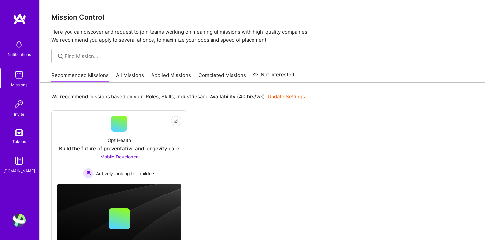
click at [128, 75] on link "All Missions" at bounding box center [130, 77] width 28 height 11
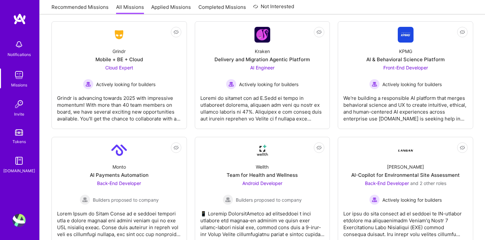
scroll to position [1827, 0]
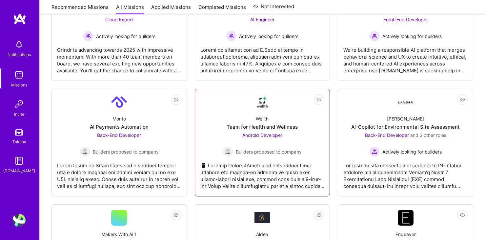
click at [244, 124] on div "Team for Health and Wellness" at bounding box center [262, 127] width 71 height 7
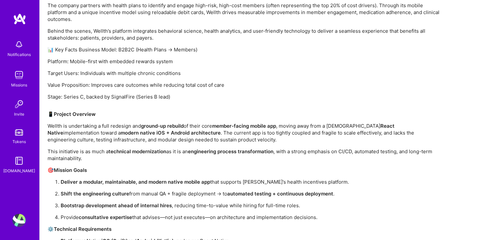
scroll to position [706, 0]
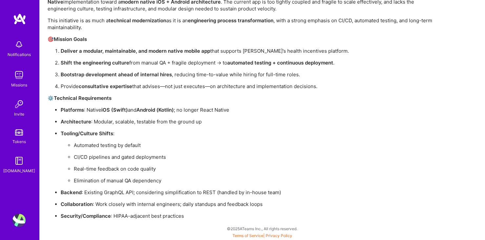
click at [17, 83] on div "Missions" at bounding box center [19, 85] width 16 height 7
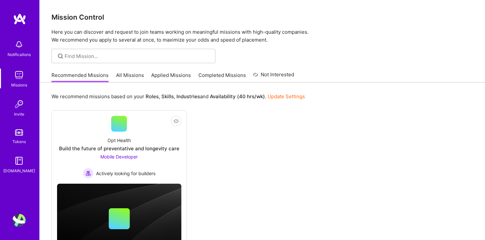
click at [129, 77] on link "All Missions" at bounding box center [130, 77] width 28 height 11
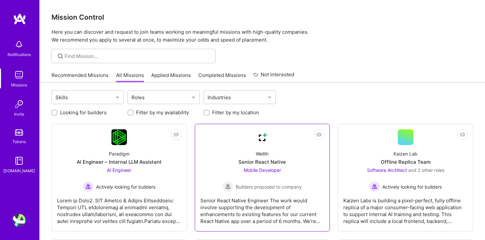
click at [238, 154] on div "Wellth Senior React Native Mobile Developer Builders proposed to company" at bounding box center [262, 168] width 124 height 47
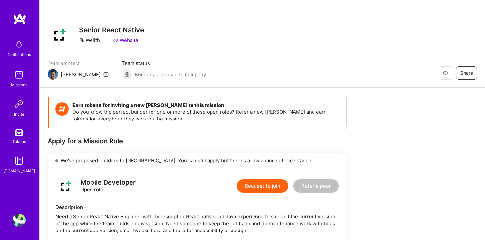
scroll to position [172, 0]
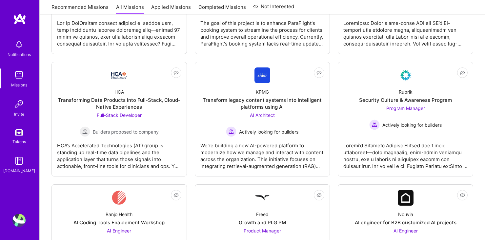
scroll to position [307, 0]
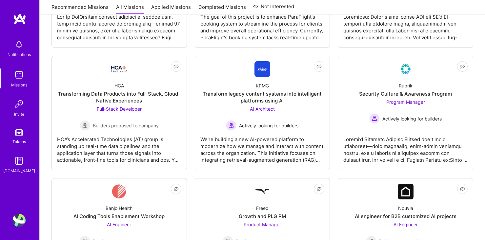
click at [20, 214] on img at bounding box center [18, 220] width 13 height 13
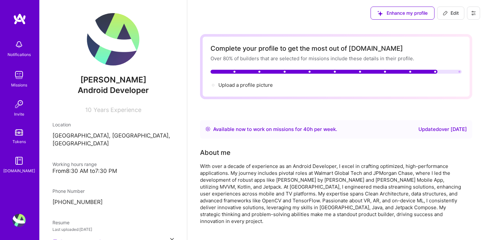
click at [476, 13] on button at bounding box center [473, 13] width 13 height 13
click at [445, 59] on button "Log Out" at bounding box center [455, 61] width 49 height 17
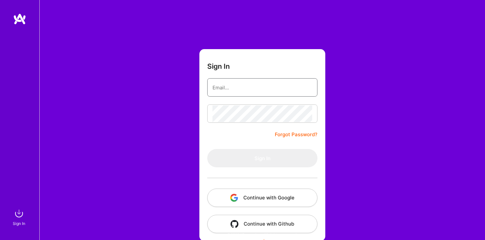
type input "[EMAIL_ADDRESS][DOMAIN_NAME]"
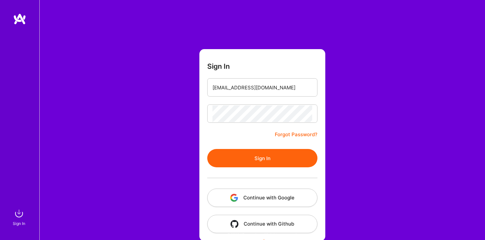
click at [239, 156] on button "Sign In" at bounding box center [262, 158] width 110 height 18
